Goal: Information Seeking & Learning: Learn about a topic

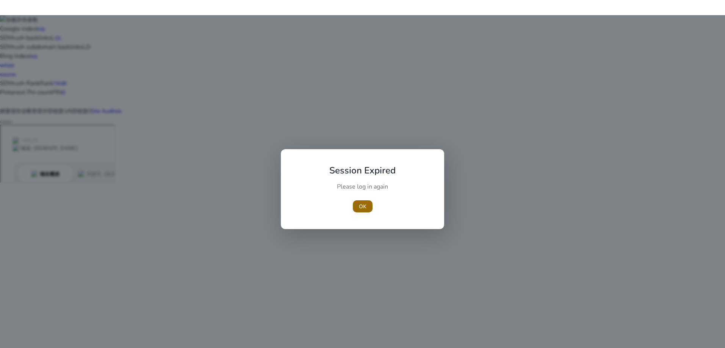
click at [359, 205] on span "OK" at bounding box center [363, 207] width 8 height 8
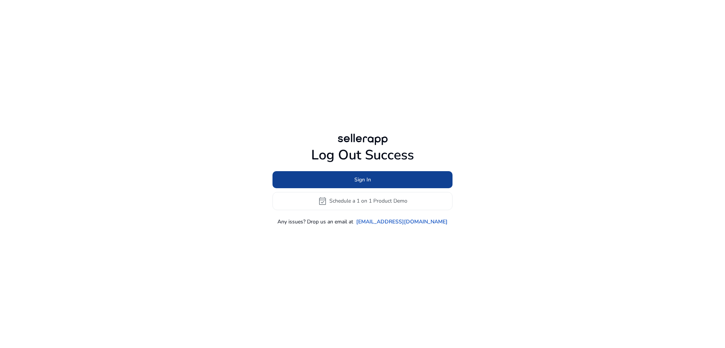
click at [357, 181] on span "Sign In" at bounding box center [362, 180] width 17 height 8
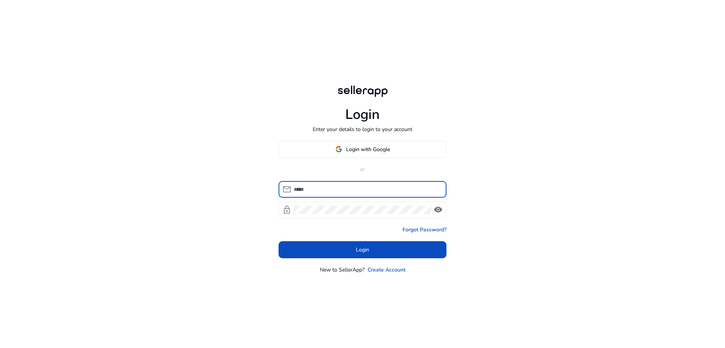
type input "**********"
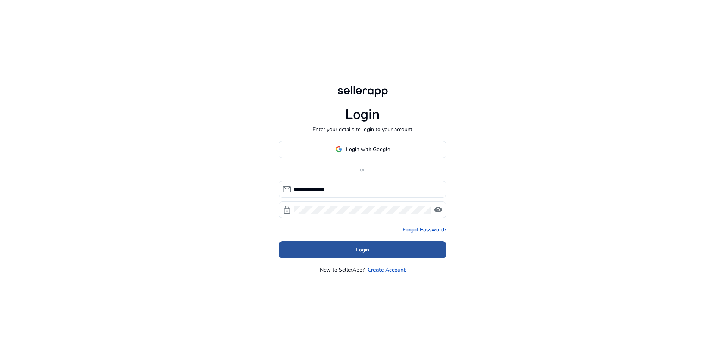
click at [373, 249] on span at bounding box center [363, 250] width 168 height 18
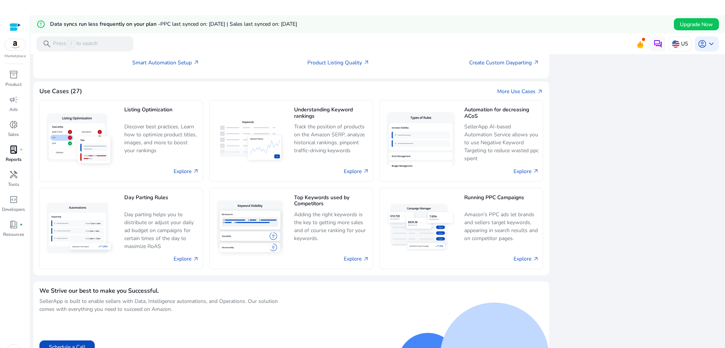
click at [15, 150] on span "lab_profile" at bounding box center [13, 149] width 9 height 9
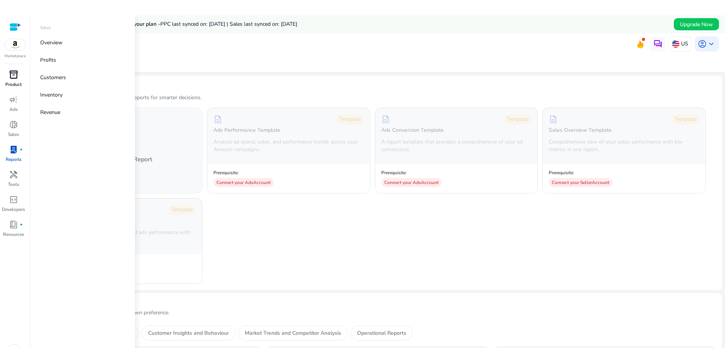
click at [13, 75] on span "inventory_2" at bounding box center [13, 74] width 9 height 9
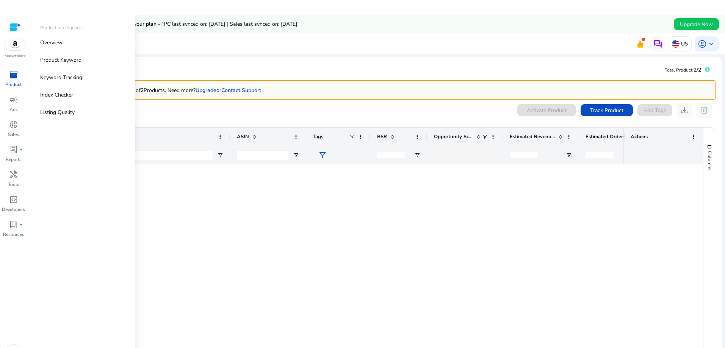
click at [16, 45] on img at bounding box center [15, 44] width 20 height 11
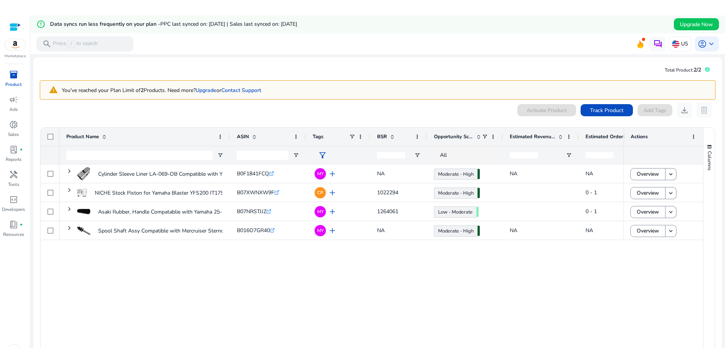
click at [14, 62] on link "whois" at bounding box center [7, 65] width 14 height 7
click at [0, 79] on span at bounding box center [0, 83] width 0 height 8
click at [67, 80] on link "74.6K" at bounding box center [60, 83] width 14 height 7
click at [0, 34] on span at bounding box center [0, 38] width 0 height 8
click at [61, 34] on link "15" at bounding box center [58, 37] width 6 height 7
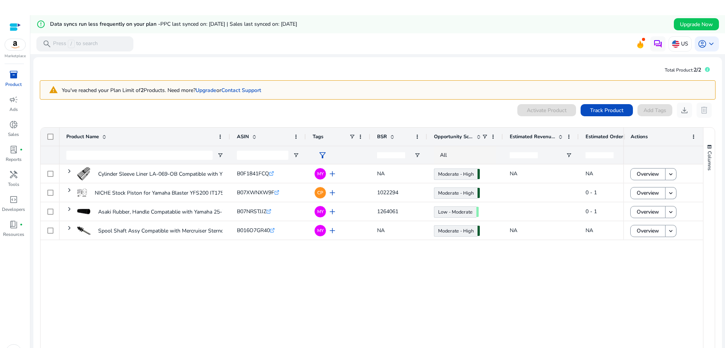
click at [38, 25] on link "n/a" at bounding box center [41, 28] width 7 height 7
click at [6, 16] on img at bounding box center [3, 19] width 6 height 6
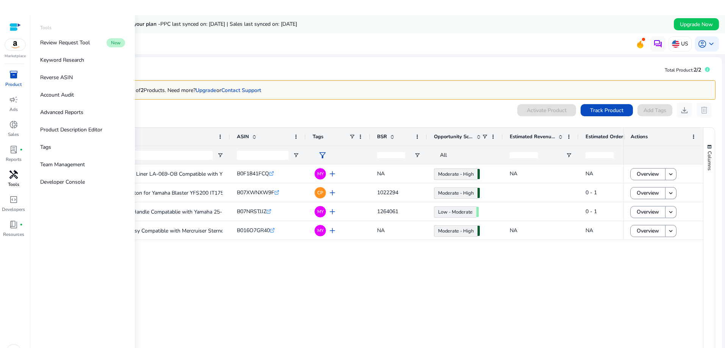
click at [14, 174] on span "handyman" at bounding box center [13, 174] width 9 height 9
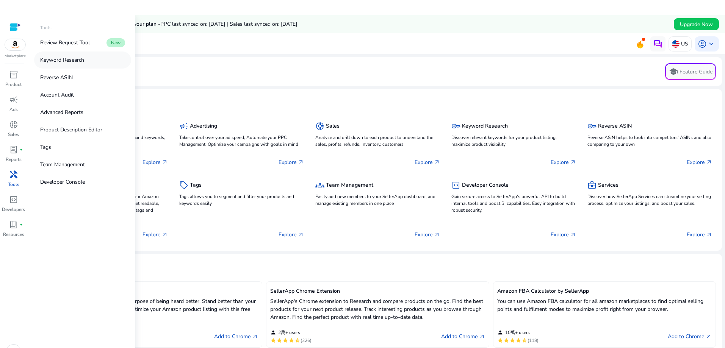
click at [89, 56] on link "Keyword Research" at bounding box center [82, 60] width 97 height 17
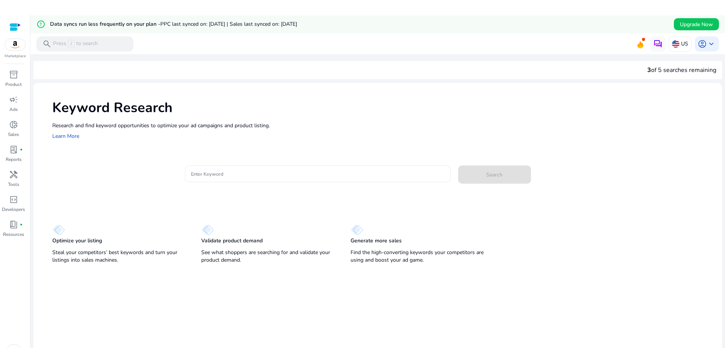
click at [307, 180] on div at bounding box center [317, 174] width 253 height 17
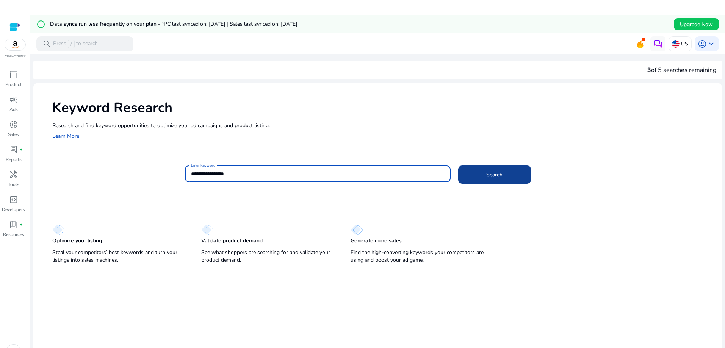
type input "**********"
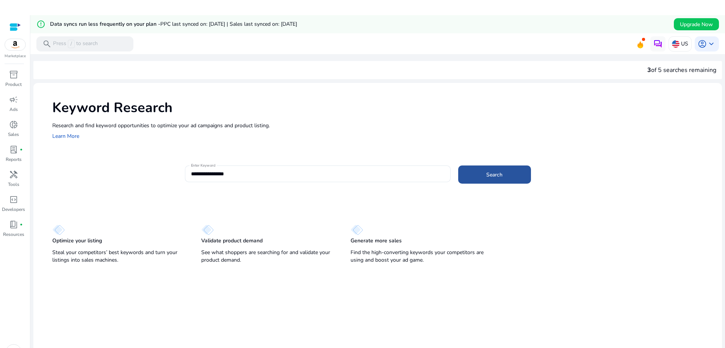
click at [506, 179] on span at bounding box center [494, 175] width 73 height 18
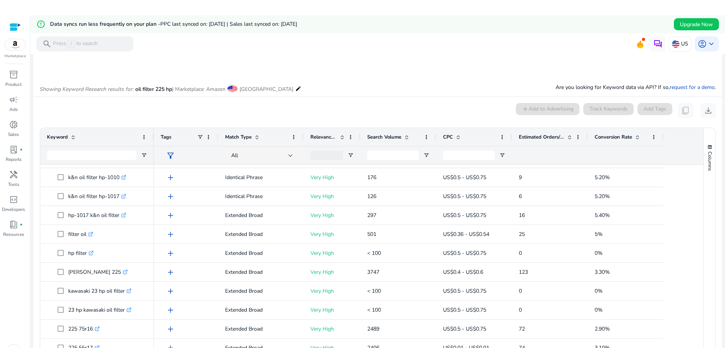
scroll to position [113, 0]
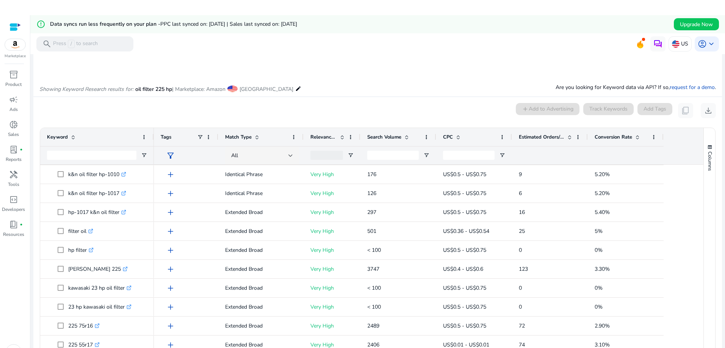
click at [569, 136] on span at bounding box center [570, 137] width 6 height 6
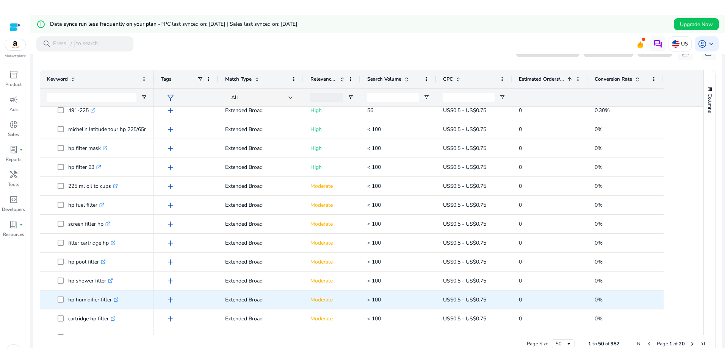
scroll to position [0, 0]
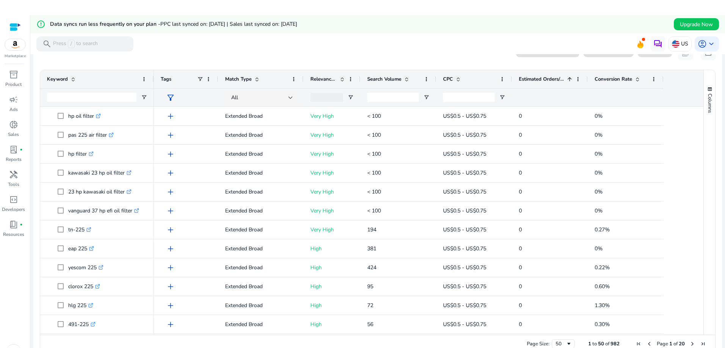
click at [72, 79] on span at bounding box center [73, 79] width 6 height 6
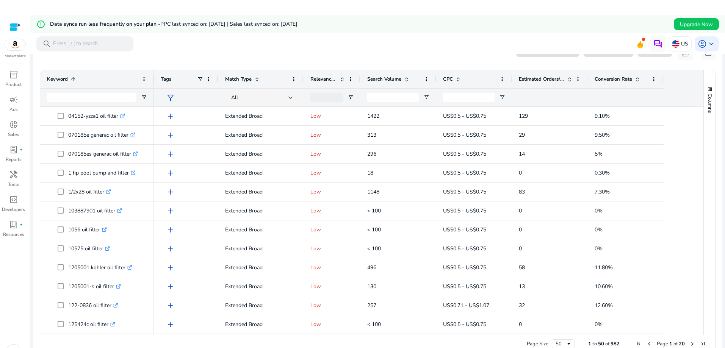
click at [72, 79] on span at bounding box center [73, 79] width 6 height 6
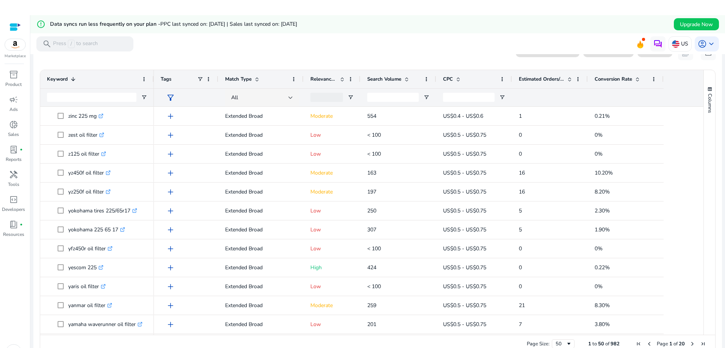
click at [72, 79] on span at bounding box center [73, 79] width 6 height 6
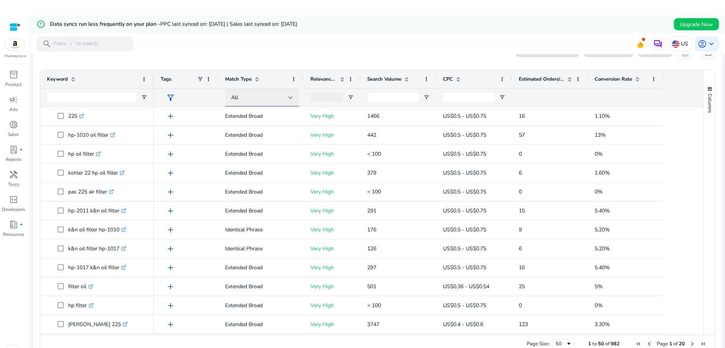
click at [288, 100] on div "All" at bounding box center [259, 98] width 57 height 8
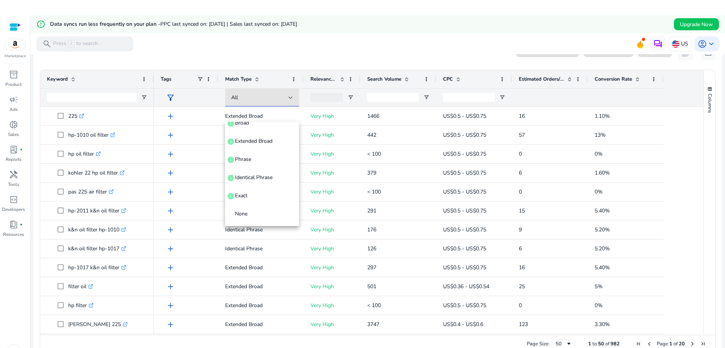
click at [402, 50] on div at bounding box center [362, 189] width 725 height 348
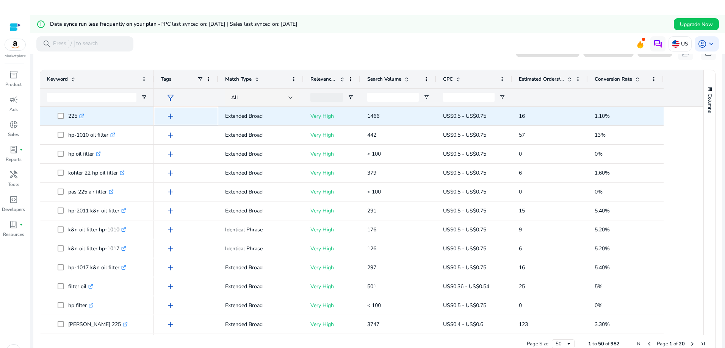
click at [170, 116] on span "add" at bounding box center [170, 116] width 9 height 9
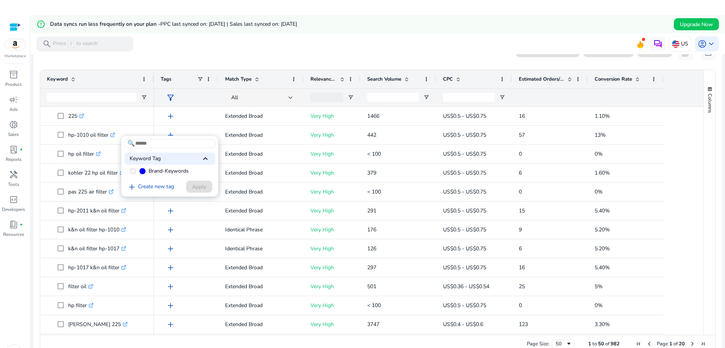
click at [153, 144] on input at bounding box center [169, 143] width 91 height 9
type input "******"
click at [141, 160] on link "add Create new tag" at bounding box center [150, 159] width 53 height 9
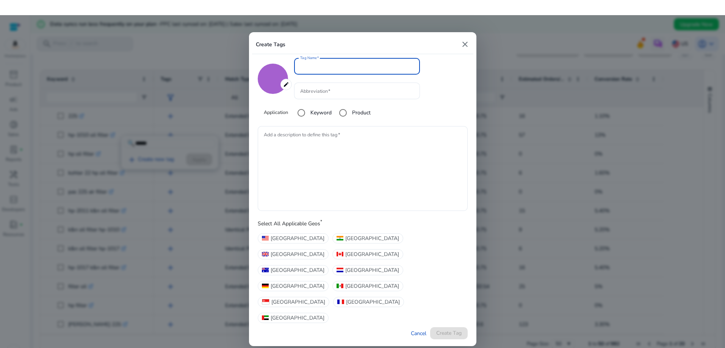
click at [467, 49] on mat-icon "close" at bounding box center [464, 44] width 9 height 9
type input "*******"
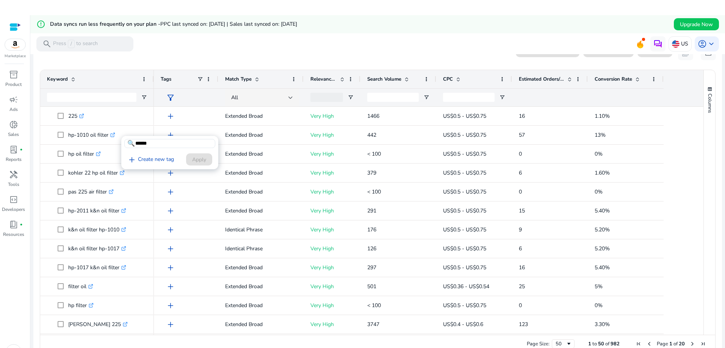
click at [290, 44] on div at bounding box center [362, 189] width 725 height 348
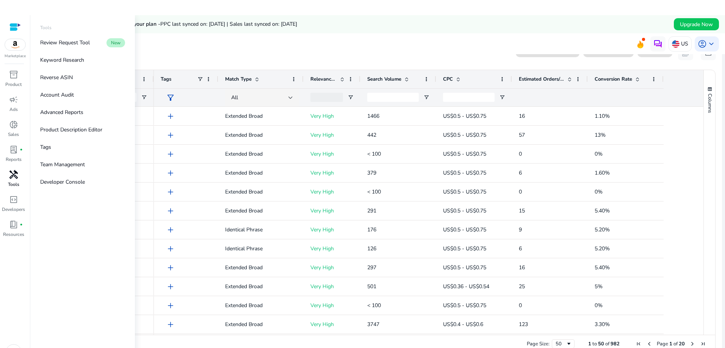
click at [11, 176] on span "handyman" at bounding box center [13, 174] width 9 height 9
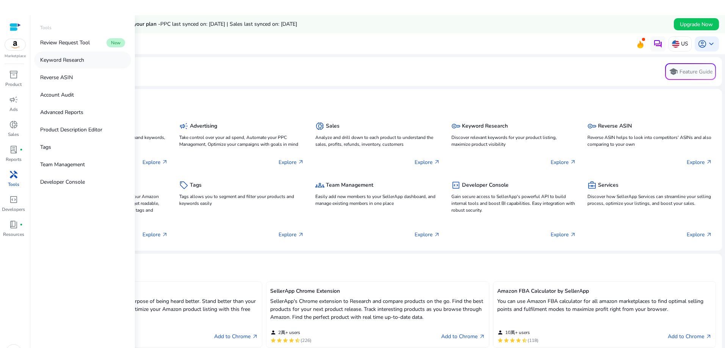
click at [83, 61] on p "Keyword Research" at bounding box center [62, 60] width 44 height 8
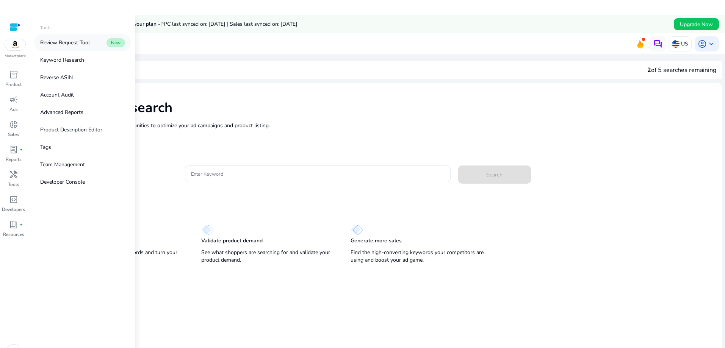
click at [80, 42] on p "Review Request Tool" at bounding box center [65, 43] width 50 height 8
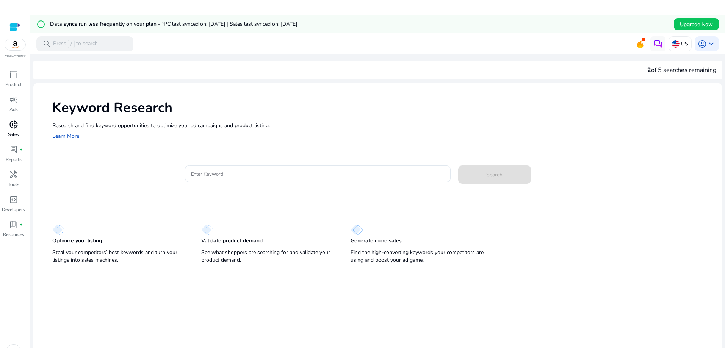
click at [9, 129] on span "donut_small" at bounding box center [13, 124] width 9 height 9
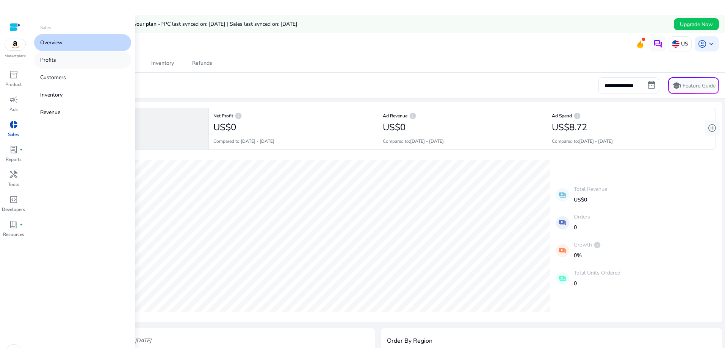
click at [67, 61] on link "Profits" at bounding box center [82, 60] width 97 height 17
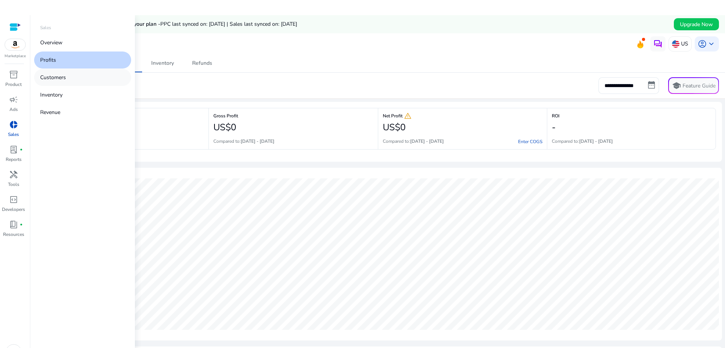
click at [66, 75] on p "Customers" at bounding box center [53, 78] width 26 height 8
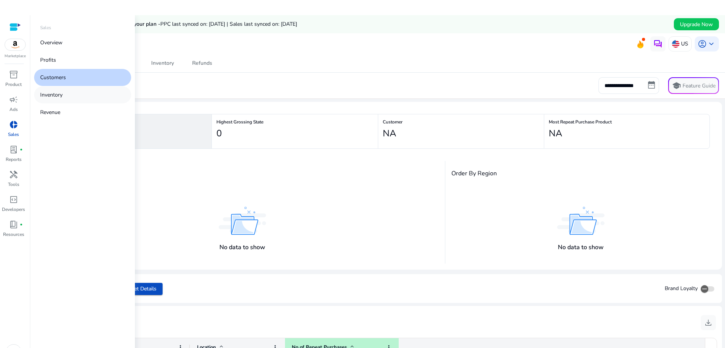
click at [66, 90] on link "Inventory" at bounding box center [82, 94] width 97 height 17
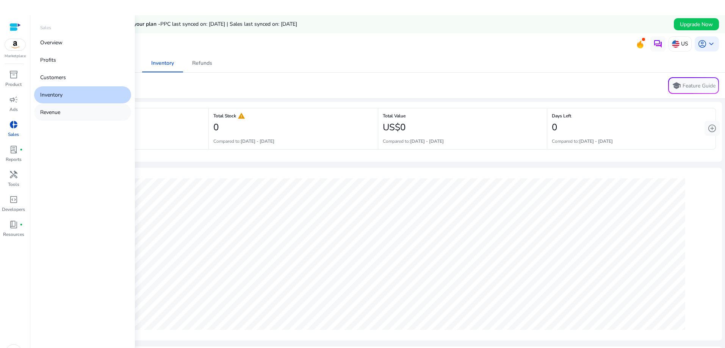
click at [61, 111] on link "Revenue" at bounding box center [82, 112] width 97 height 17
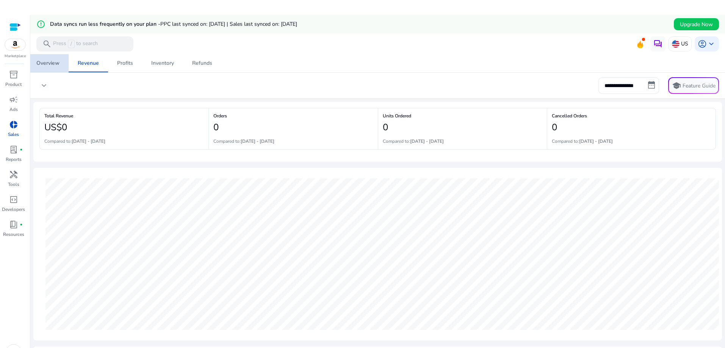
click at [46, 62] on div "Overview" at bounding box center [47, 63] width 23 height 5
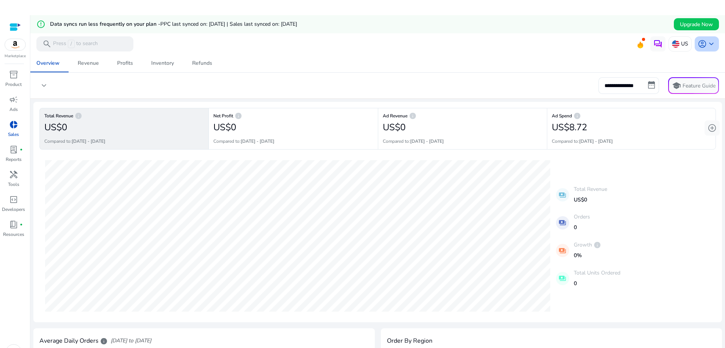
click at [707, 42] on span "keyboard_arrow_down" at bounding box center [711, 43] width 9 height 9
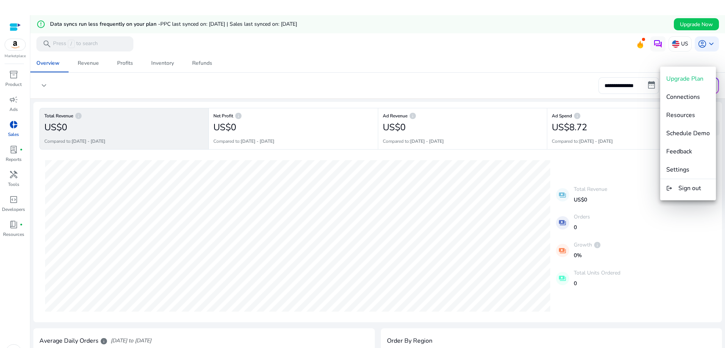
click at [542, 45] on div at bounding box center [362, 189] width 725 height 348
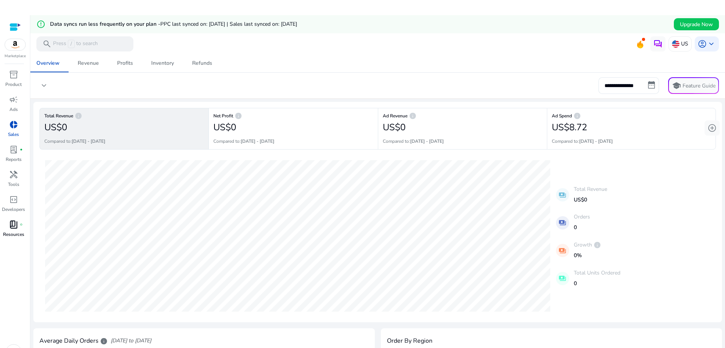
click at [14, 233] on p "Resources" at bounding box center [13, 234] width 21 height 7
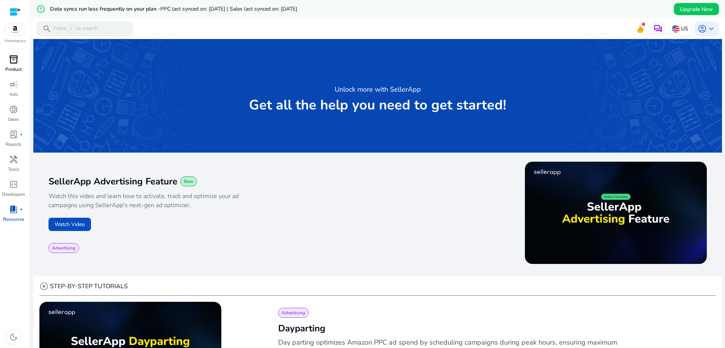
click at [8, 62] on div "inventory_2" at bounding box center [13, 59] width 21 height 12
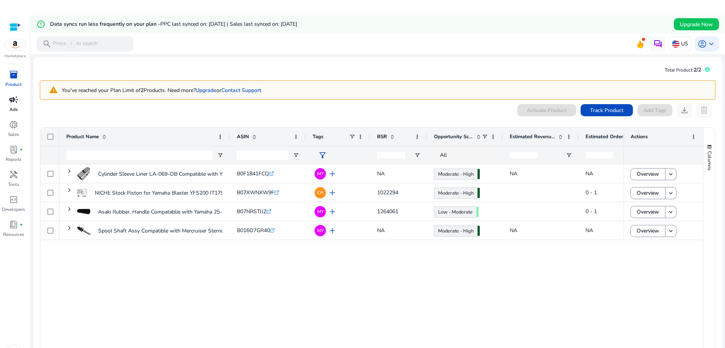
click at [14, 102] on span "campaign" at bounding box center [13, 99] width 9 height 9
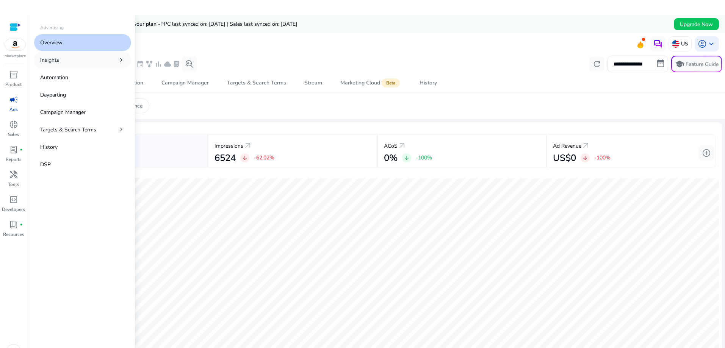
click at [76, 61] on link "Insights chevron_right" at bounding box center [82, 60] width 97 height 17
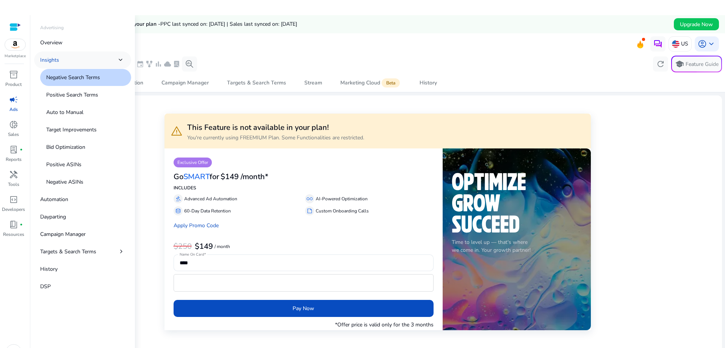
click at [77, 58] on link "Insights chevron_right" at bounding box center [82, 60] width 97 height 17
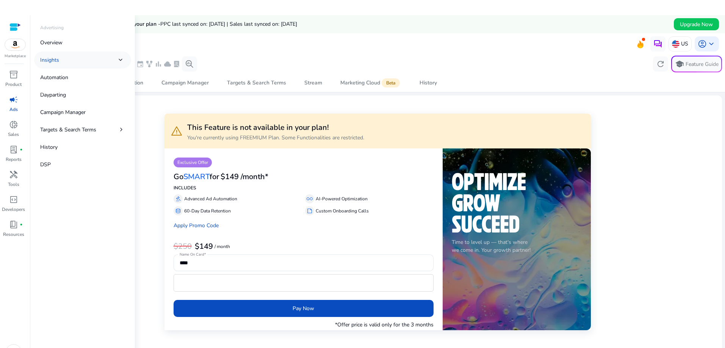
click at [72, 61] on link "Insights chevron_right" at bounding box center [82, 60] width 97 height 17
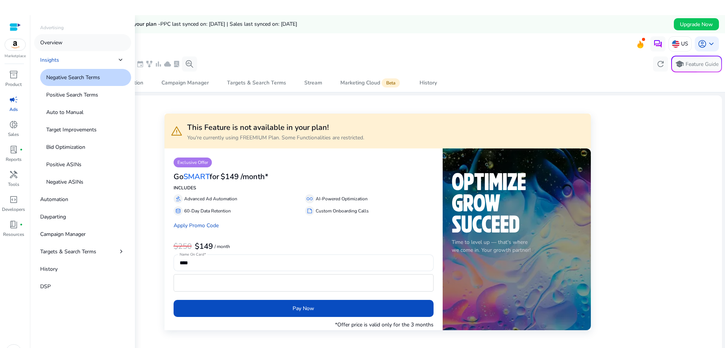
click at [59, 41] on p "Overview" at bounding box center [51, 43] width 22 height 8
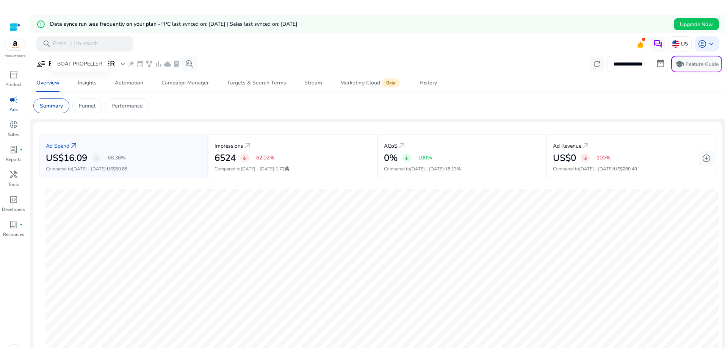
click at [121, 61] on span "expand_more" at bounding box center [122, 63] width 9 height 9
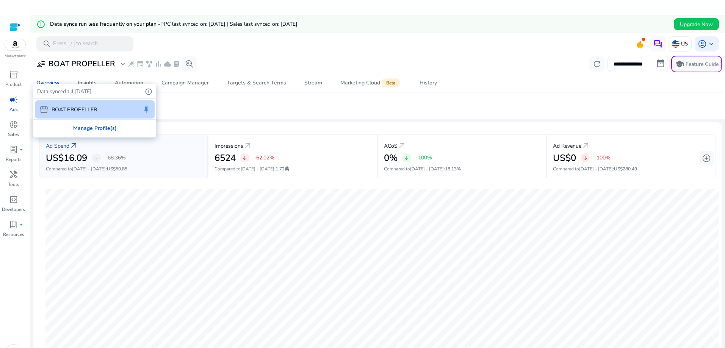
click at [83, 128] on div "Manage Profile(s)" at bounding box center [94, 128] width 121 height 17
